Goal: Manage account settings

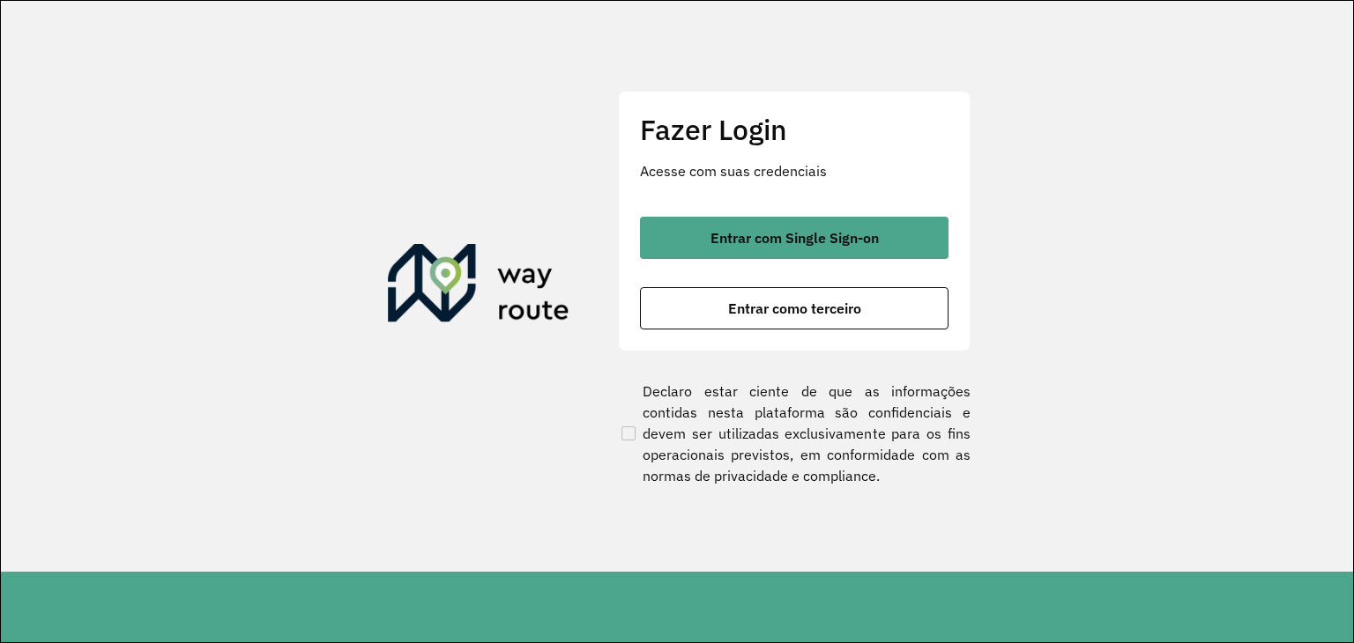
click at [1076, 149] on section "Fazer Login Acesse com suas credenciais Entrar com Single Sign-on Entrar como t…" at bounding box center [677, 286] width 1352 height 571
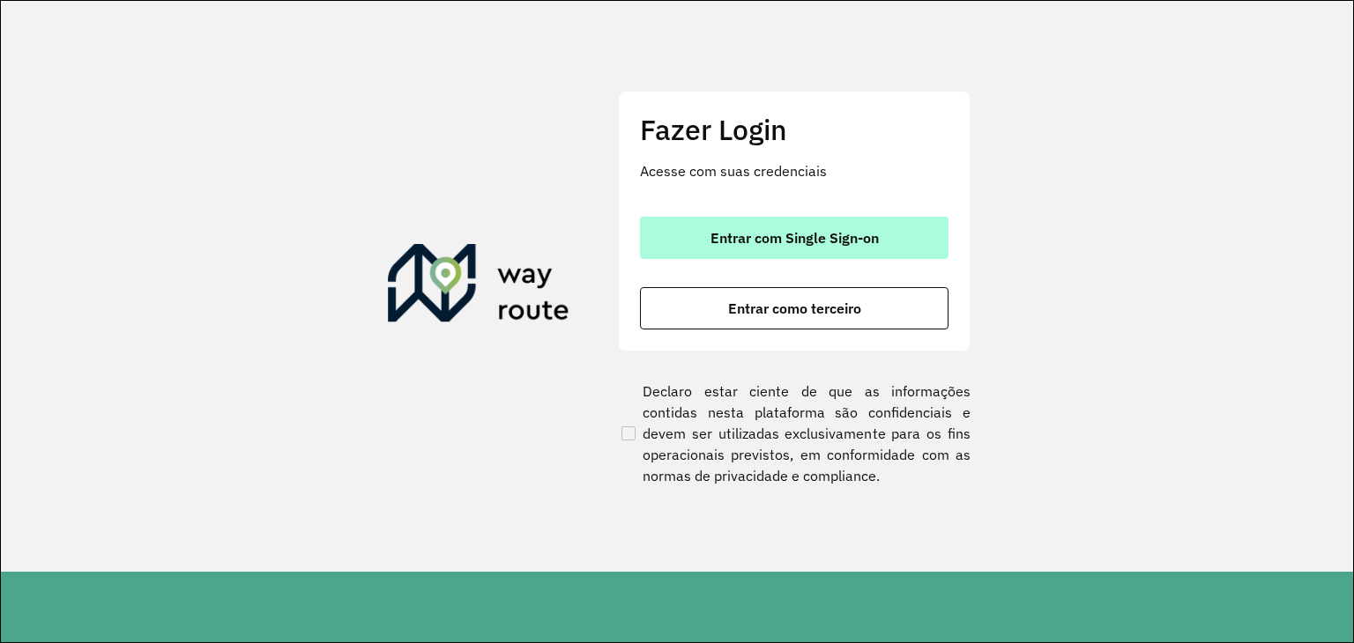
click at [780, 235] on span "Entrar com Single Sign-on" at bounding box center [794, 238] width 168 height 14
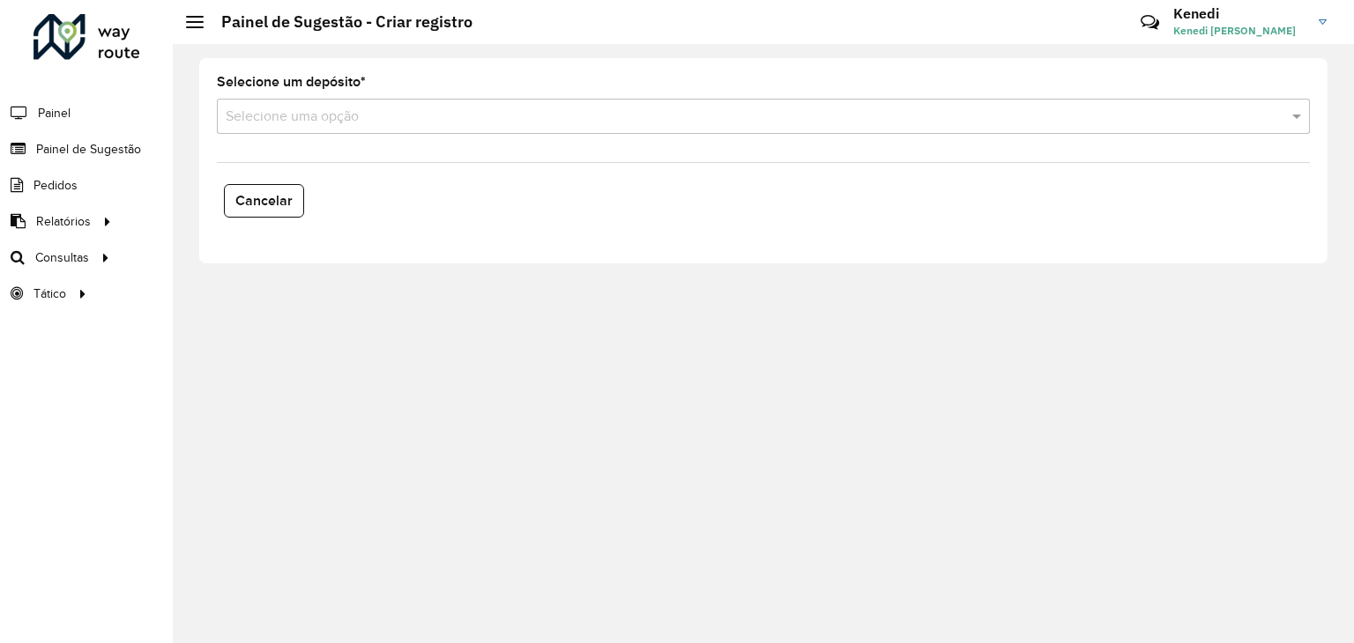
click at [1313, 32] on link "[PERSON_NAME] [PERSON_NAME]" at bounding box center [1256, 22] width 167 height 46
click at [1243, 21] on h3 "Kenedi" at bounding box center [1239, 13] width 132 height 17
click at [1223, 27] on span "Kenedi [PERSON_NAME]" at bounding box center [1239, 31] width 132 height 16
click at [1157, 19] on icon at bounding box center [1150, 23] width 38 height 38
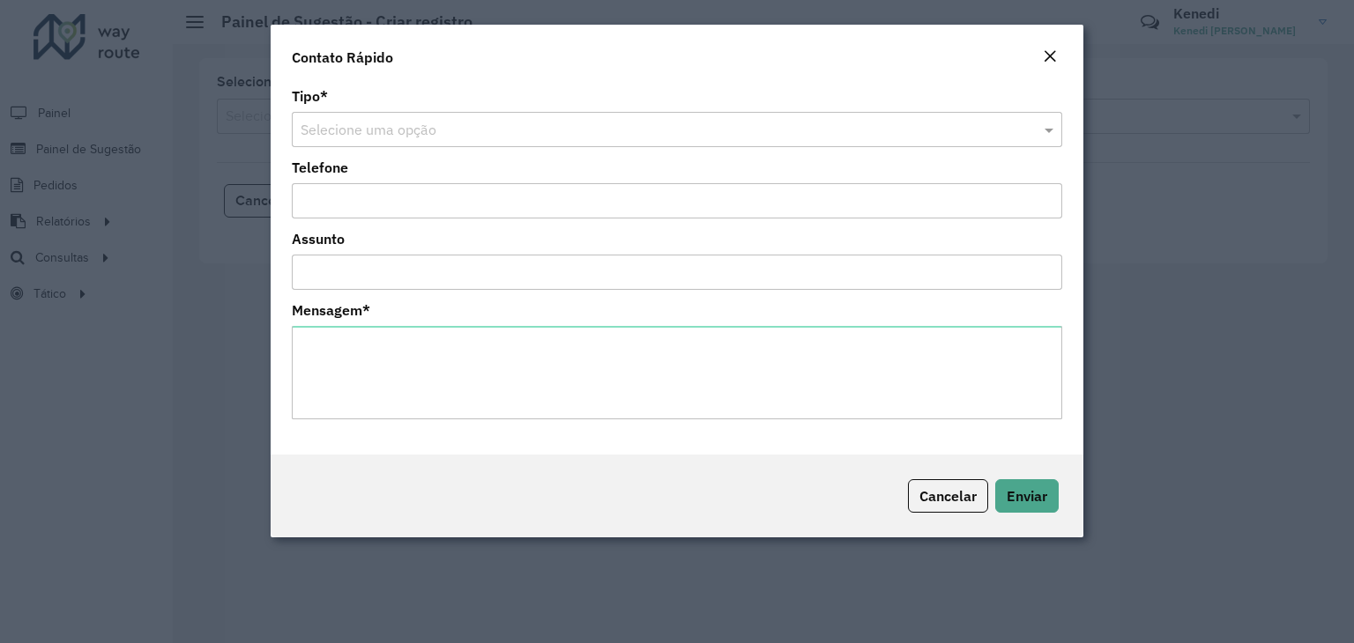
click at [1043, 54] on em "Close" at bounding box center [1050, 56] width 14 height 14
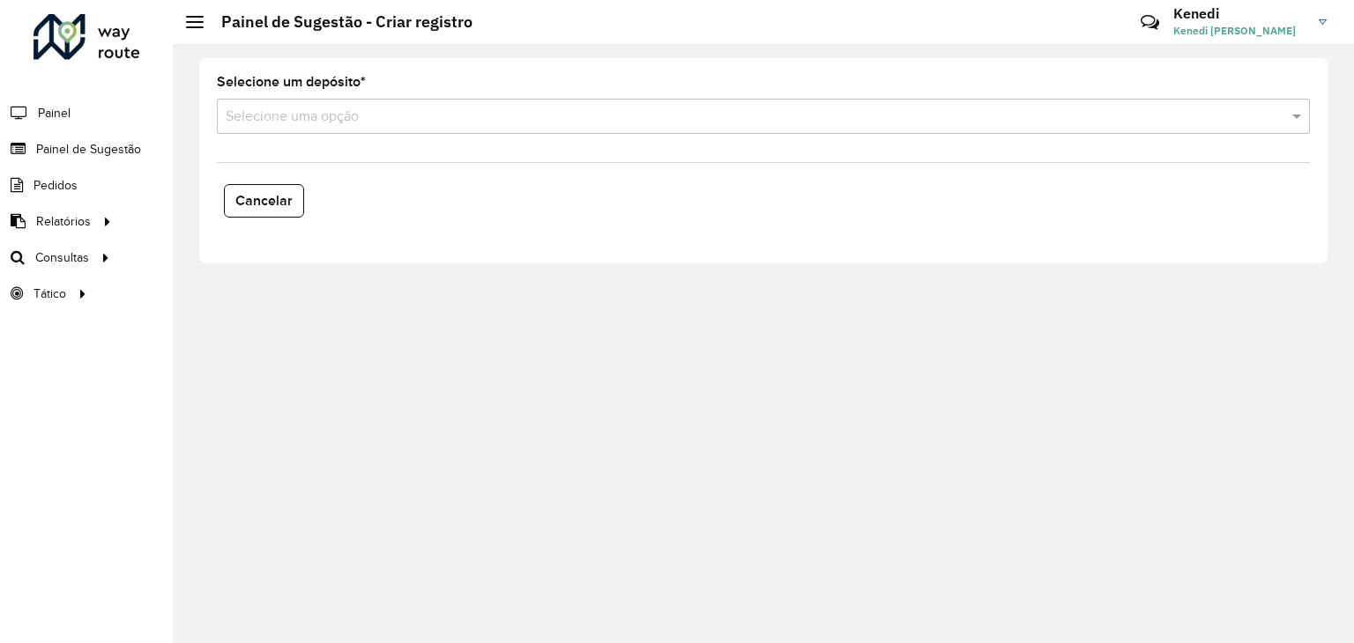
click at [1221, 9] on h3 "Kenedi" at bounding box center [1239, 13] width 132 height 17
click at [1319, 23] on img at bounding box center [1322, 21] width 8 height 5
click at [1267, 27] on span "Kenedi [PERSON_NAME]" at bounding box center [1239, 31] width 132 height 16
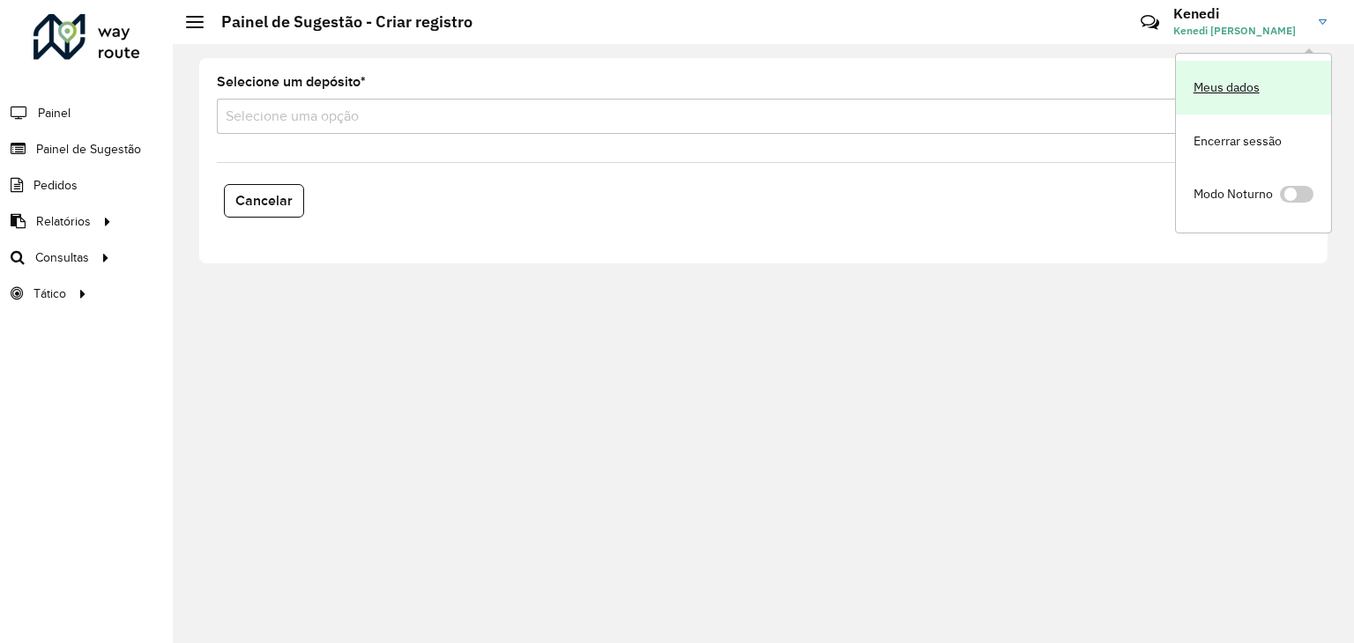
click at [1247, 89] on link "Meus dados" at bounding box center [1253, 88] width 155 height 54
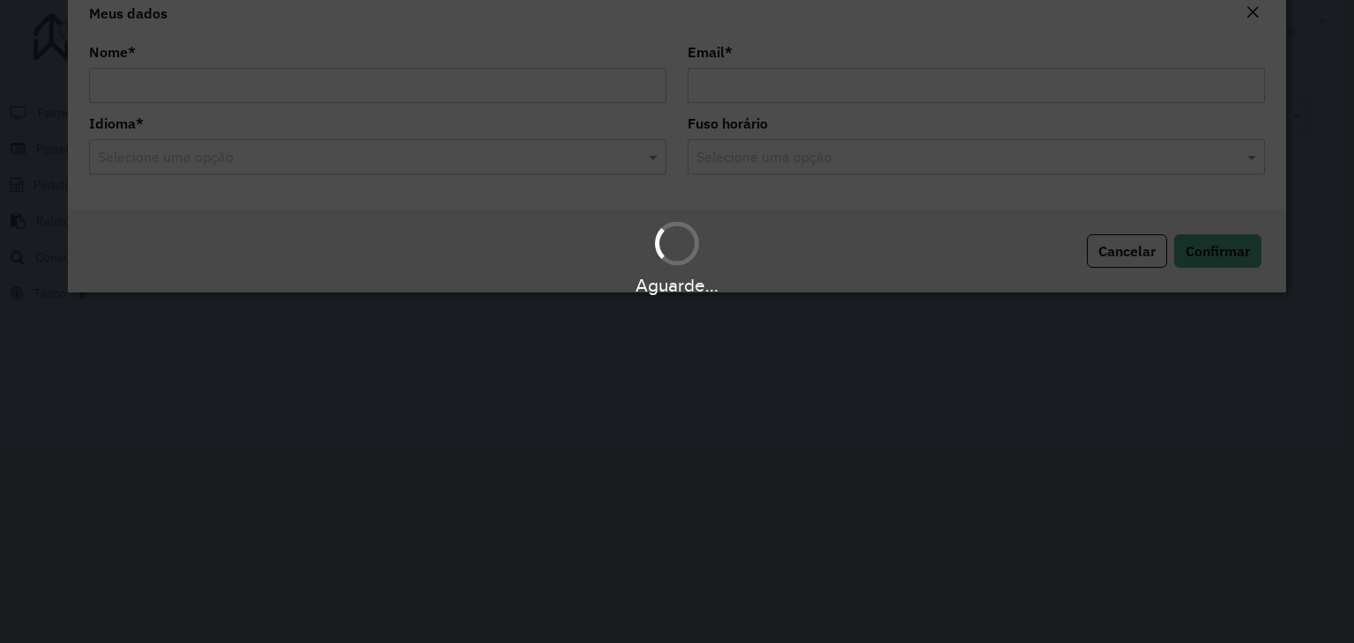
type input "**********"
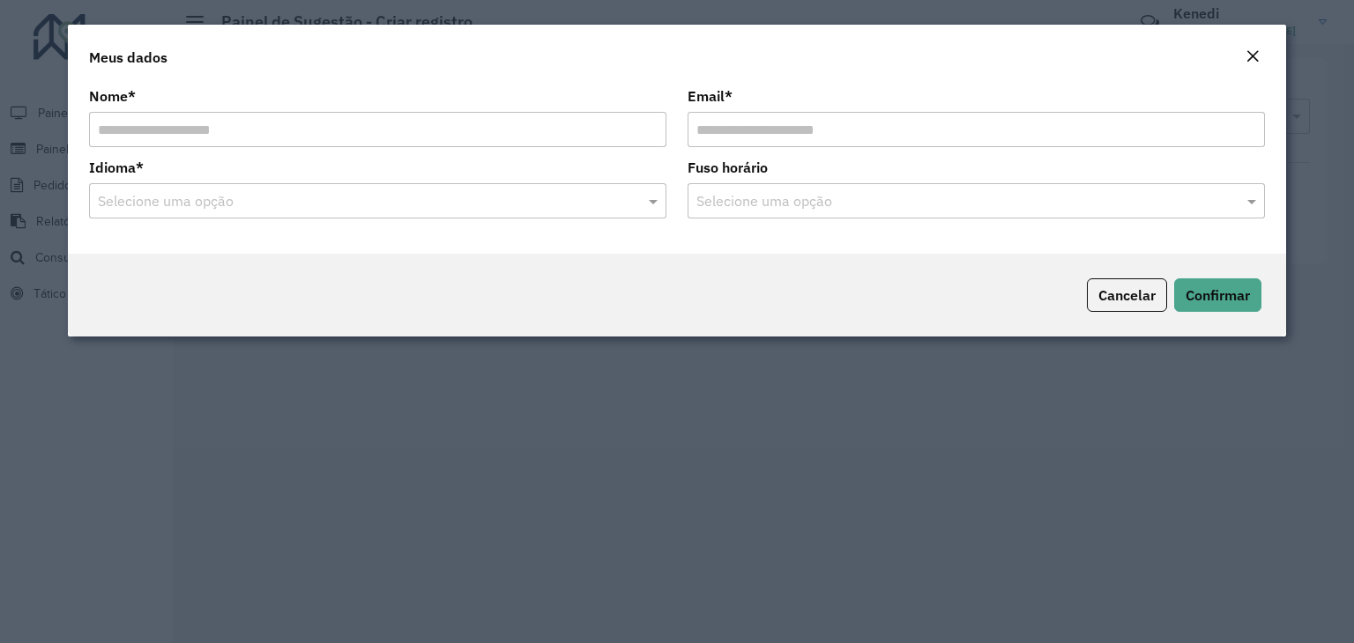
click at [1258, 62] on em "Close" at bounding box center [1252, 56] width 14 height 14
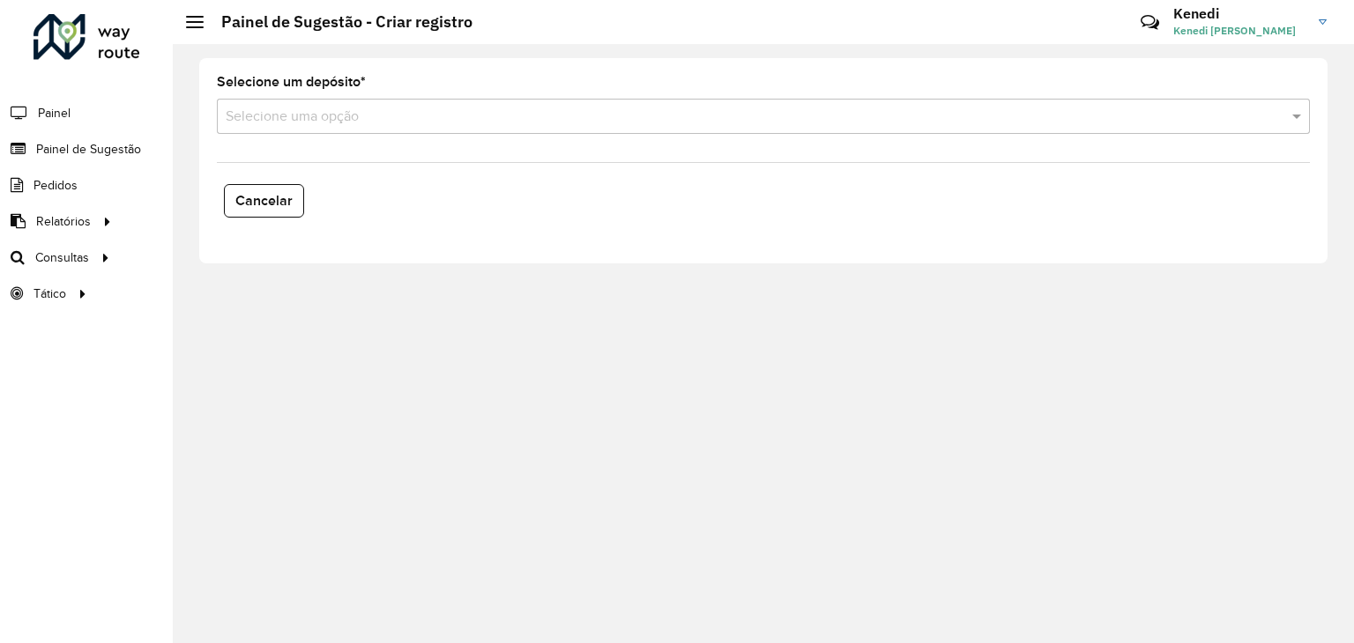
drag, startPoint x: 1068, startPoint y: 256, endPoint x: 1060, endPoint y: 261, distance: 9.1
click at [1065, 258] on div "Selecione um depósito * Selecione uma opção Cancelar" at bounding box center [763, 160] width 1128 height 205
click at [1273, 33] on span "Kenedi [PERSON_NAME]" at bounding box center [1239, 31] width 132 height 16
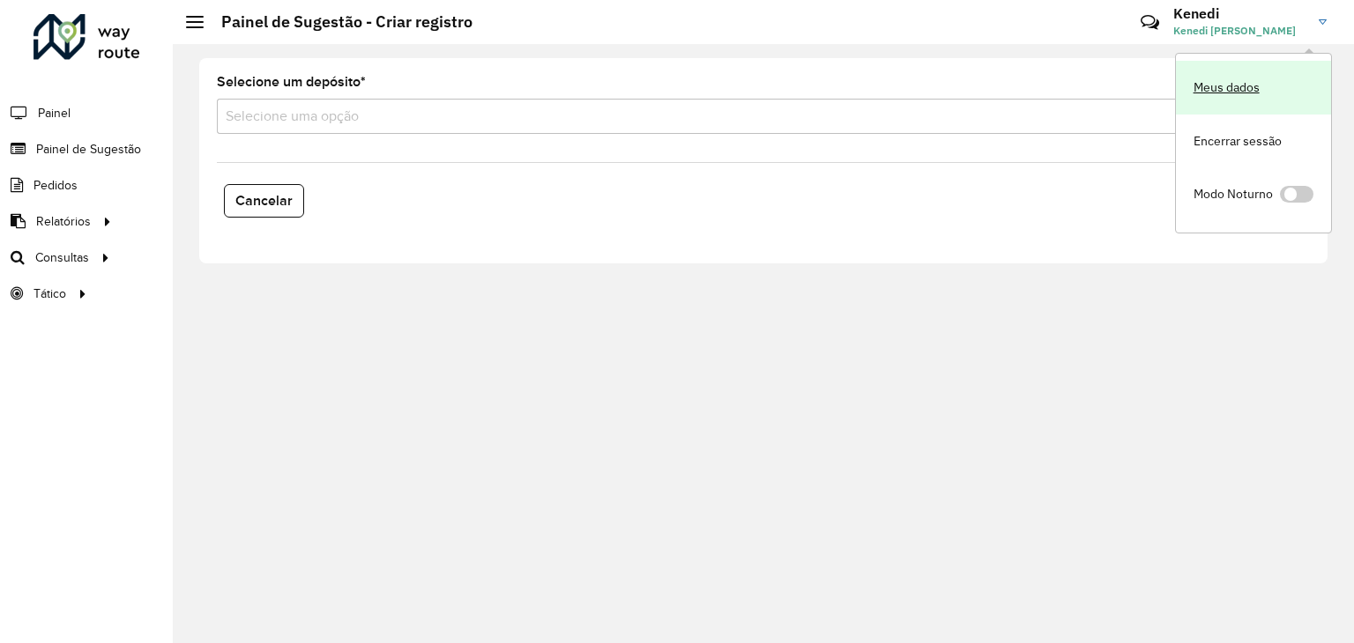
click at [1234, 83] on link "Meus dados" at bounding box center [1253, 88] width 155 height 54
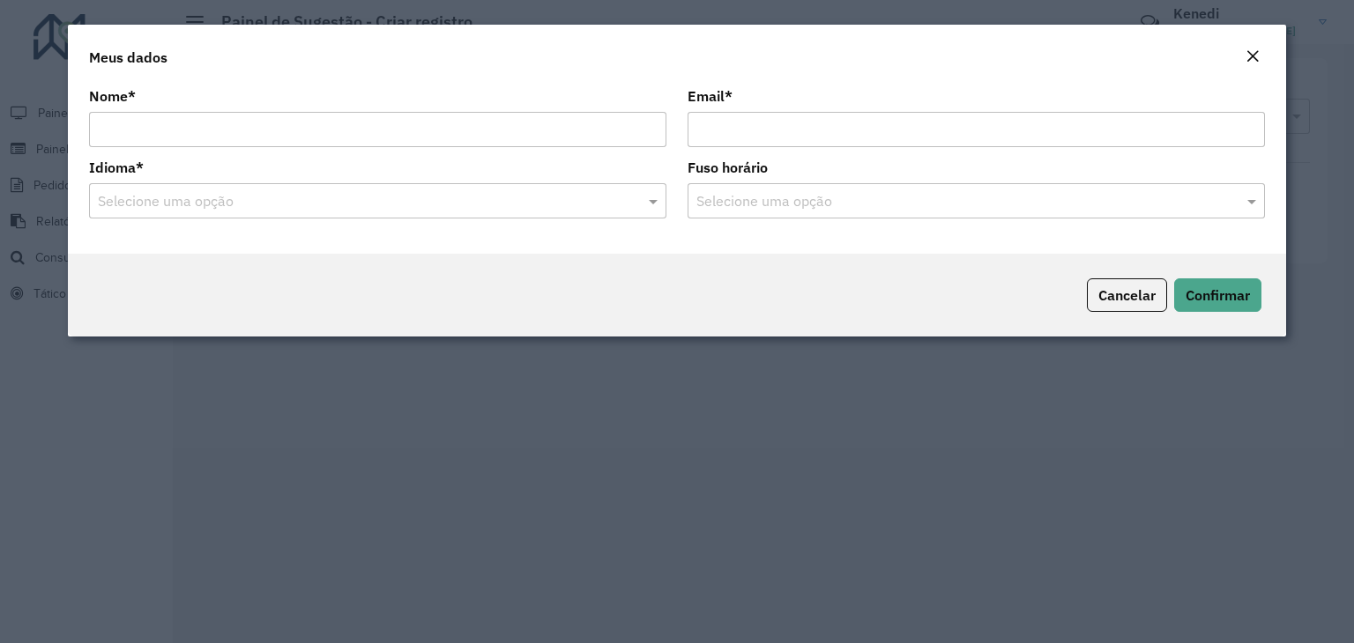
click at [1265, 56] on div "Meus dados" at bounding box center [677, 54] width 1218 height 58
click at [1238, 52] on div "Meus dados" at bounding box center [677, 54] width 1218 height 58
click at [1251, 51] on em "Close" at bounding box center [1252, 56] width 14 height 14
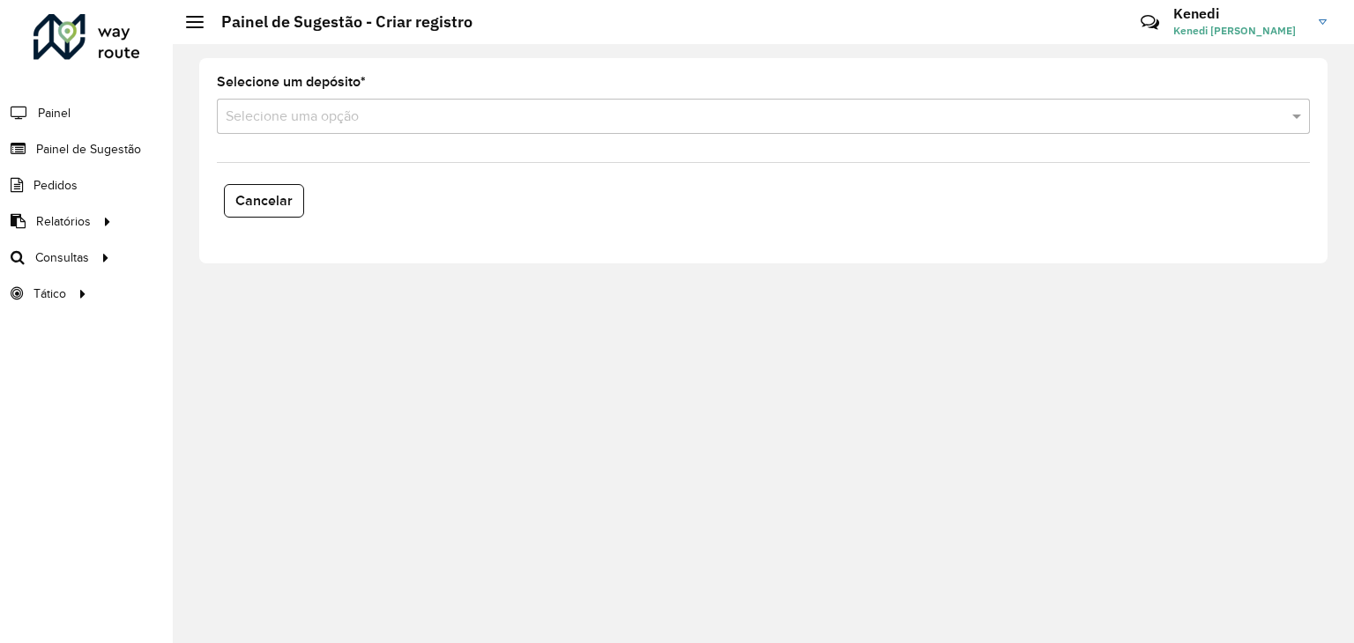
drag, startPoint x: 1037, startPoint y: 264, endPoint x: 531, endPoint y: 107, distance: 530.7
click at [1036, 264] on div "Selecione um depósito * Selecione uma opção Cancelar" at bounding box center [763, 343] width 1181 height 599
